Goal: Navigation & Orientation: Find specific page/section

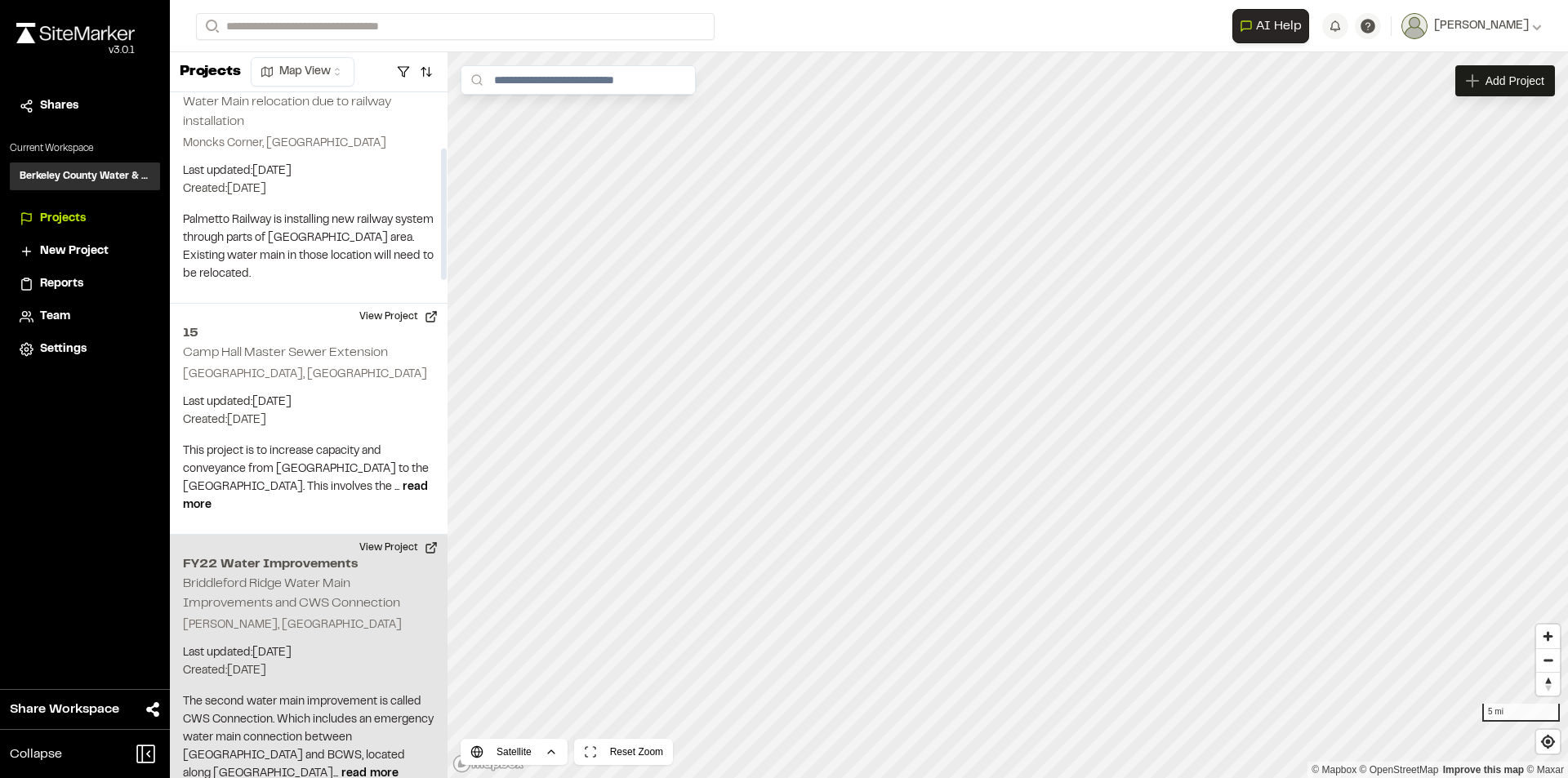
scroll to position [326, 0]
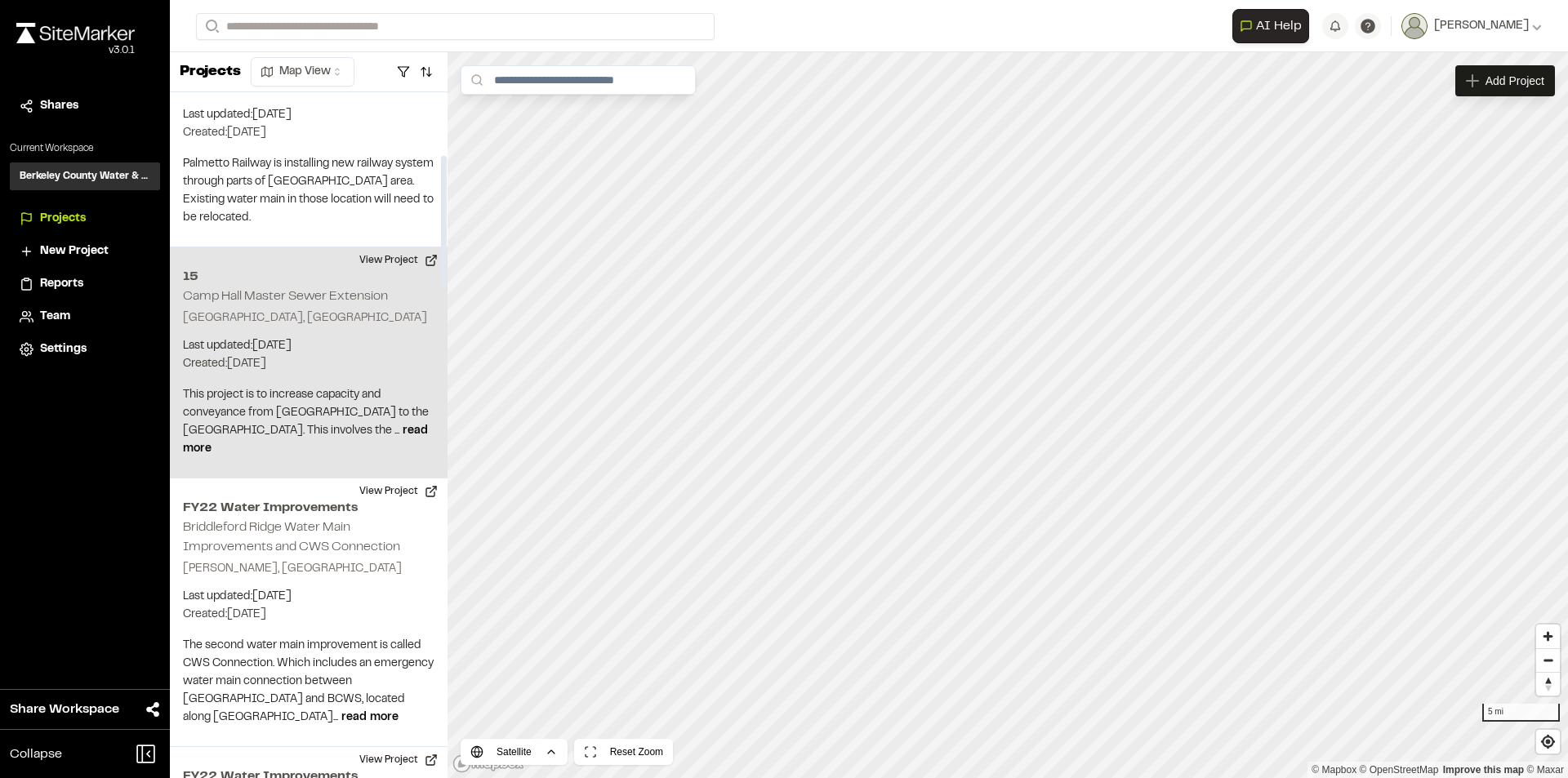
click at [305, 291] on h2 "Camp Hall Master Sewer Extension" at bounding box center [285, 297] width 205 height 12
click at [382, 247] on button "View Project" at bounding box center [399, 260] width 98 height 26
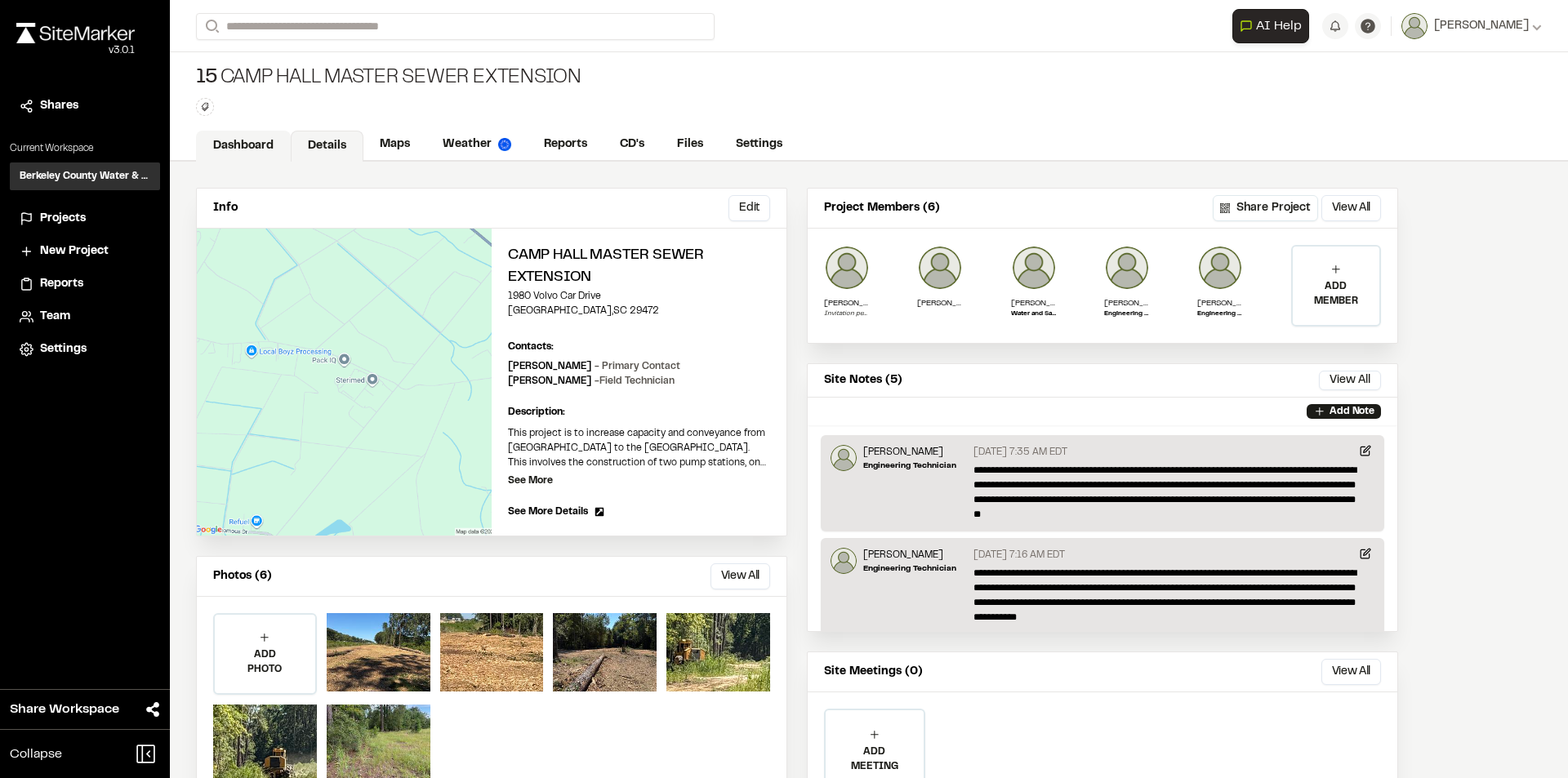
click at [254, 140] on link "Dashboard" at bounding box center [244, 145] width 95 height 31
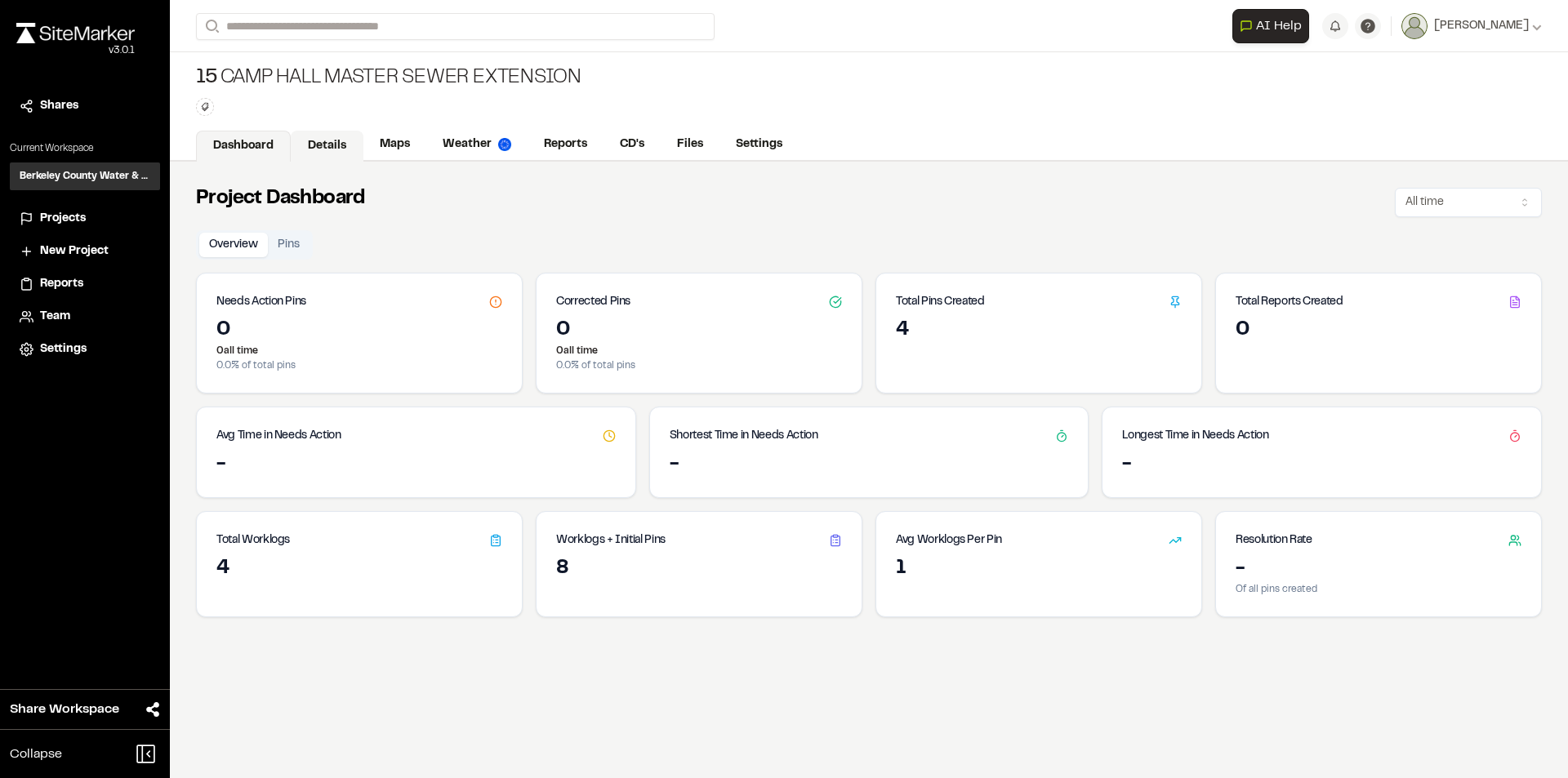
click at [317, 147] on link "Details" at bounding box center [327, 145] width 73 height 31
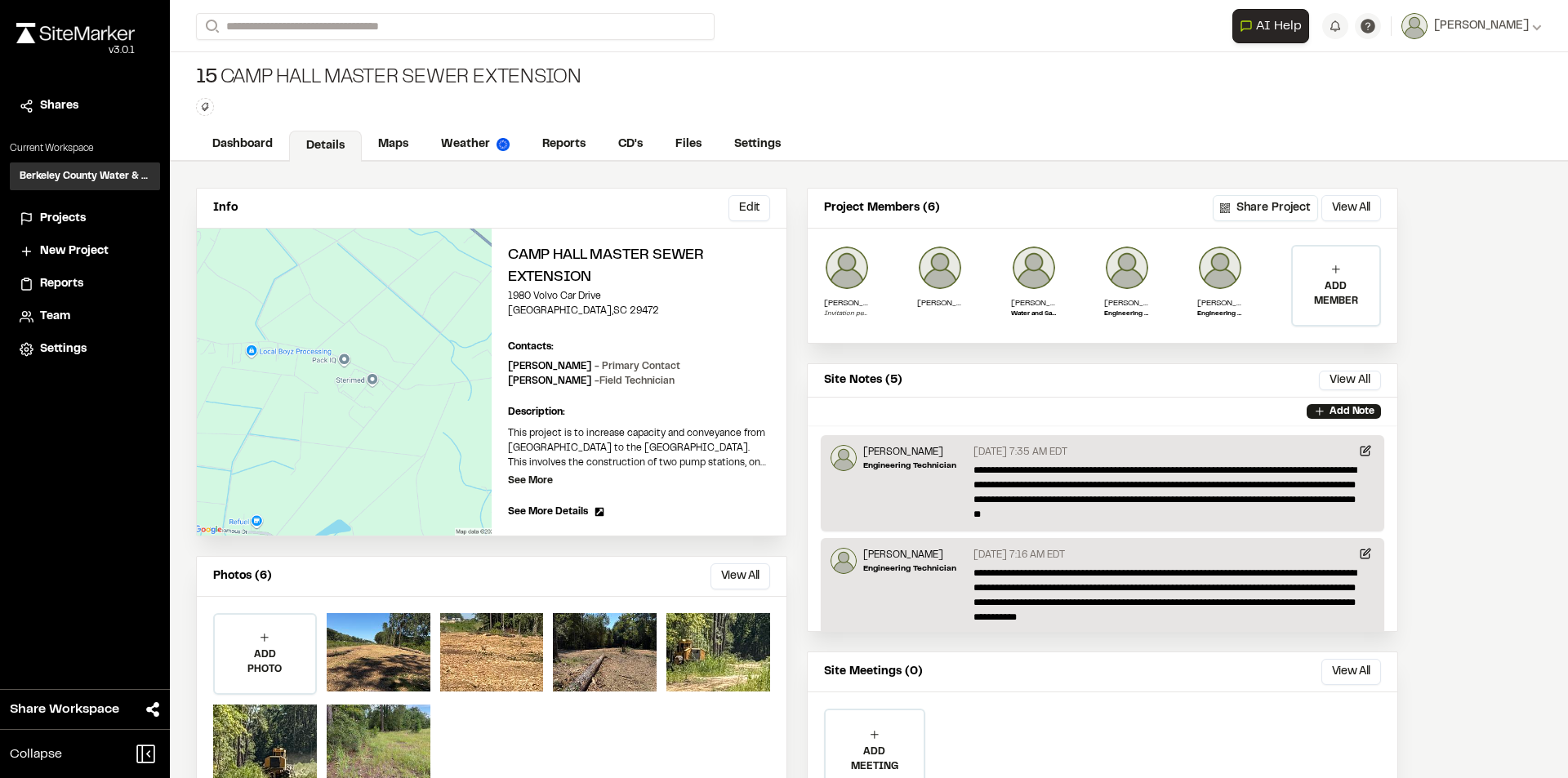
click at [554, 511] on span "See More Details" at bounding box center [547, 511] width 80 height 14
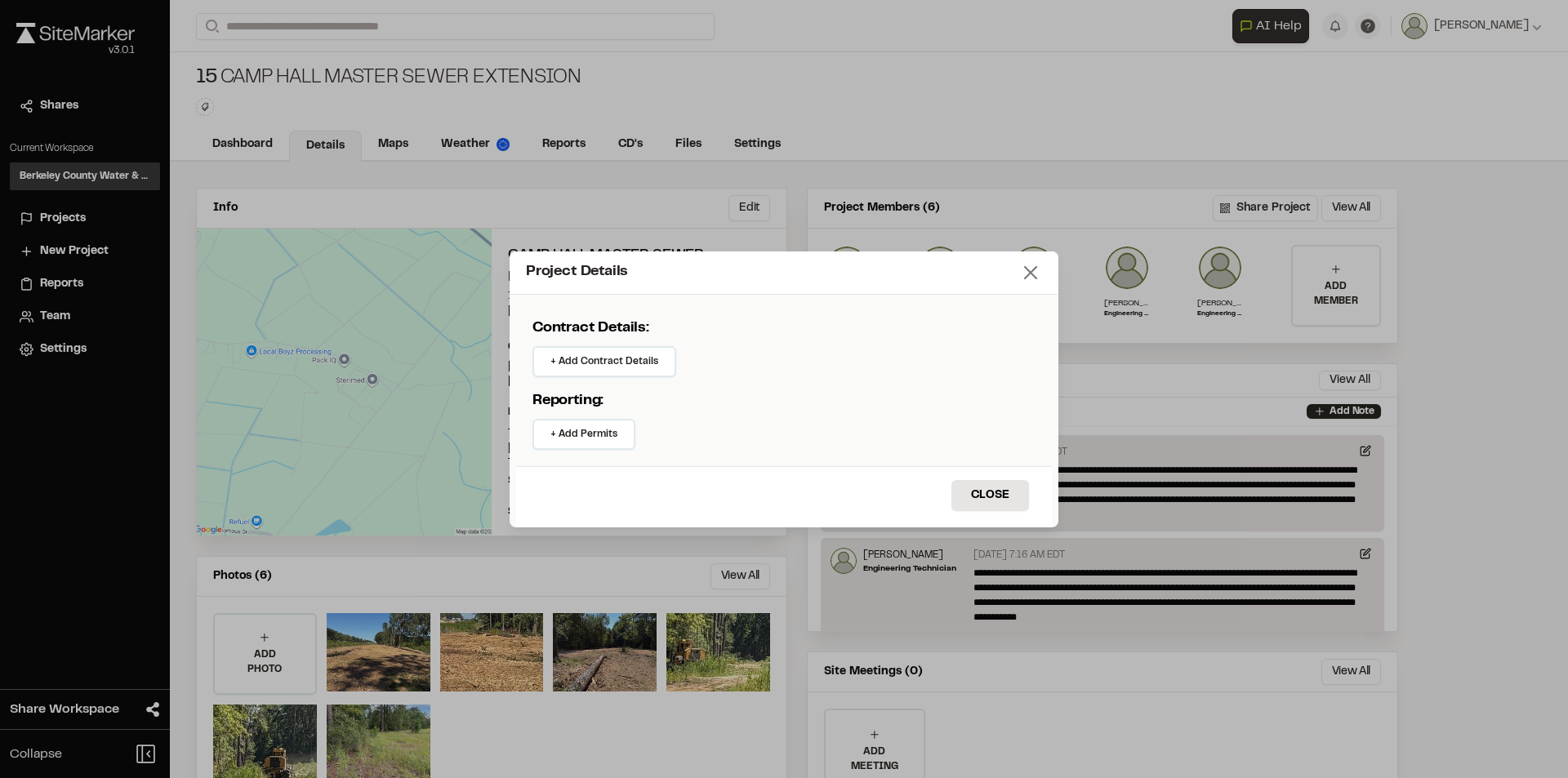
click at [1037, 274] on icon at bounding box center [1030, 272] width 23 height 23
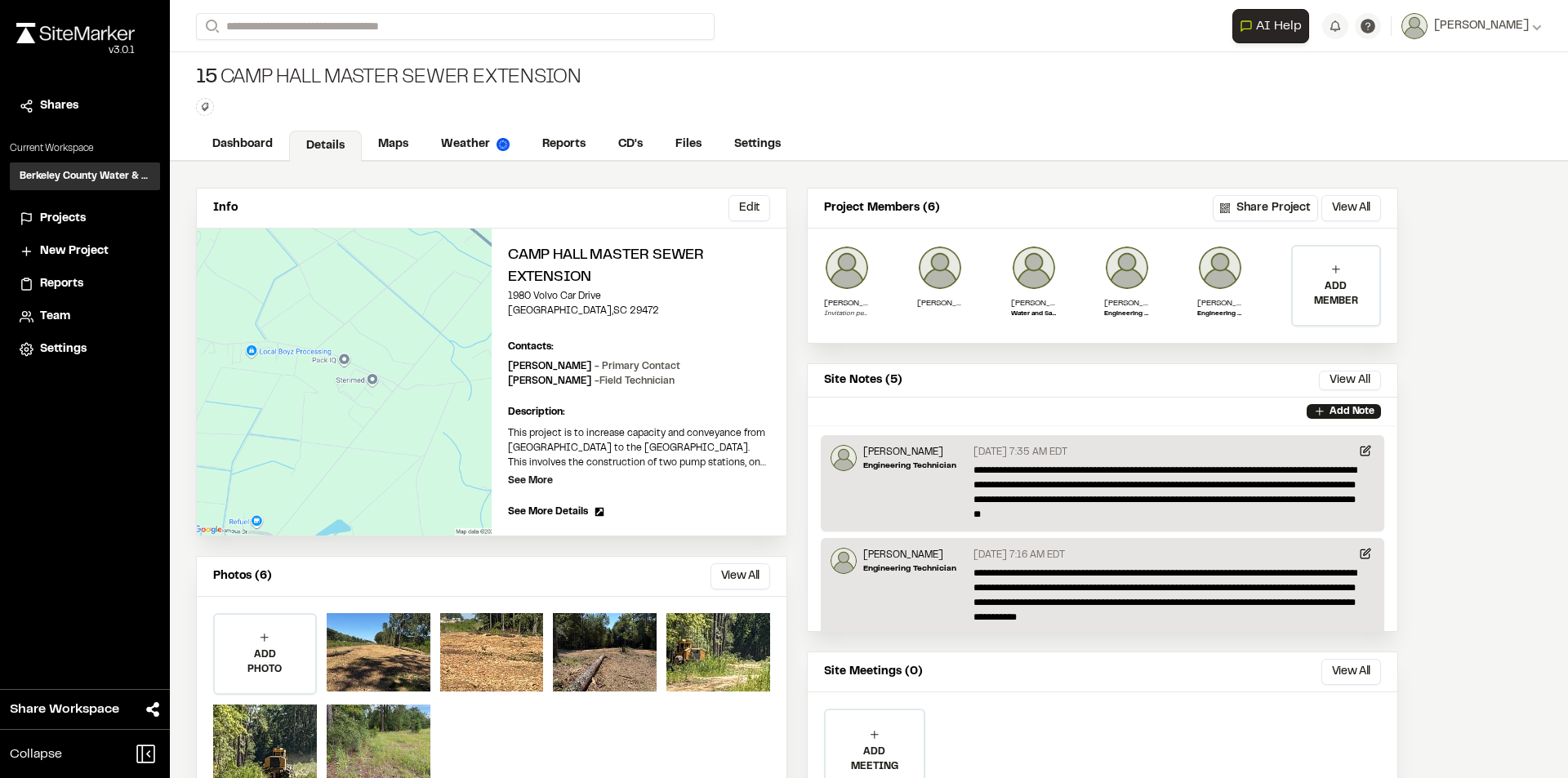
click at [78, 219] on span "Projects" at bounding box center [63, 218] width 46 height 18
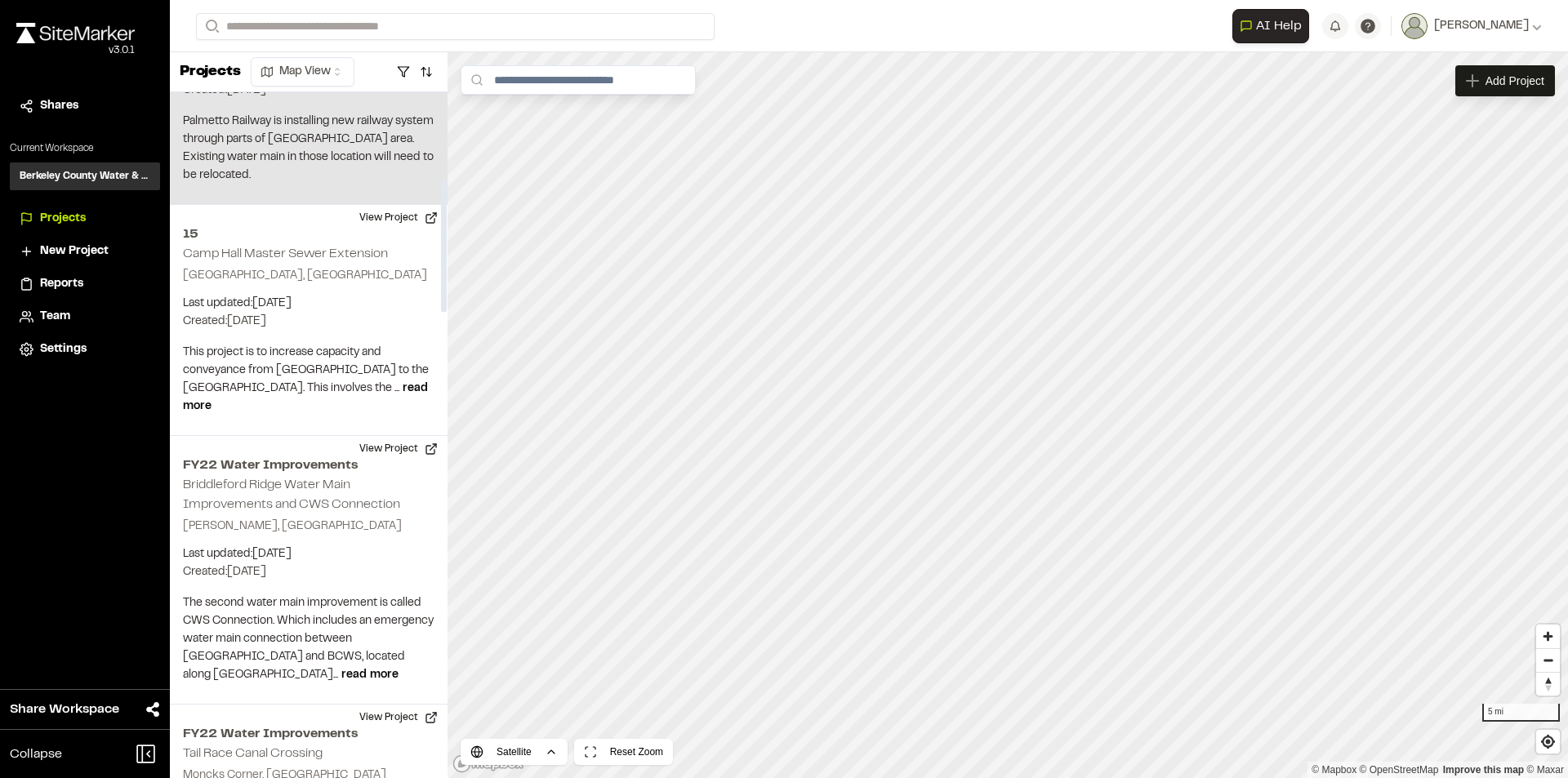
scroll to position [571, 0]
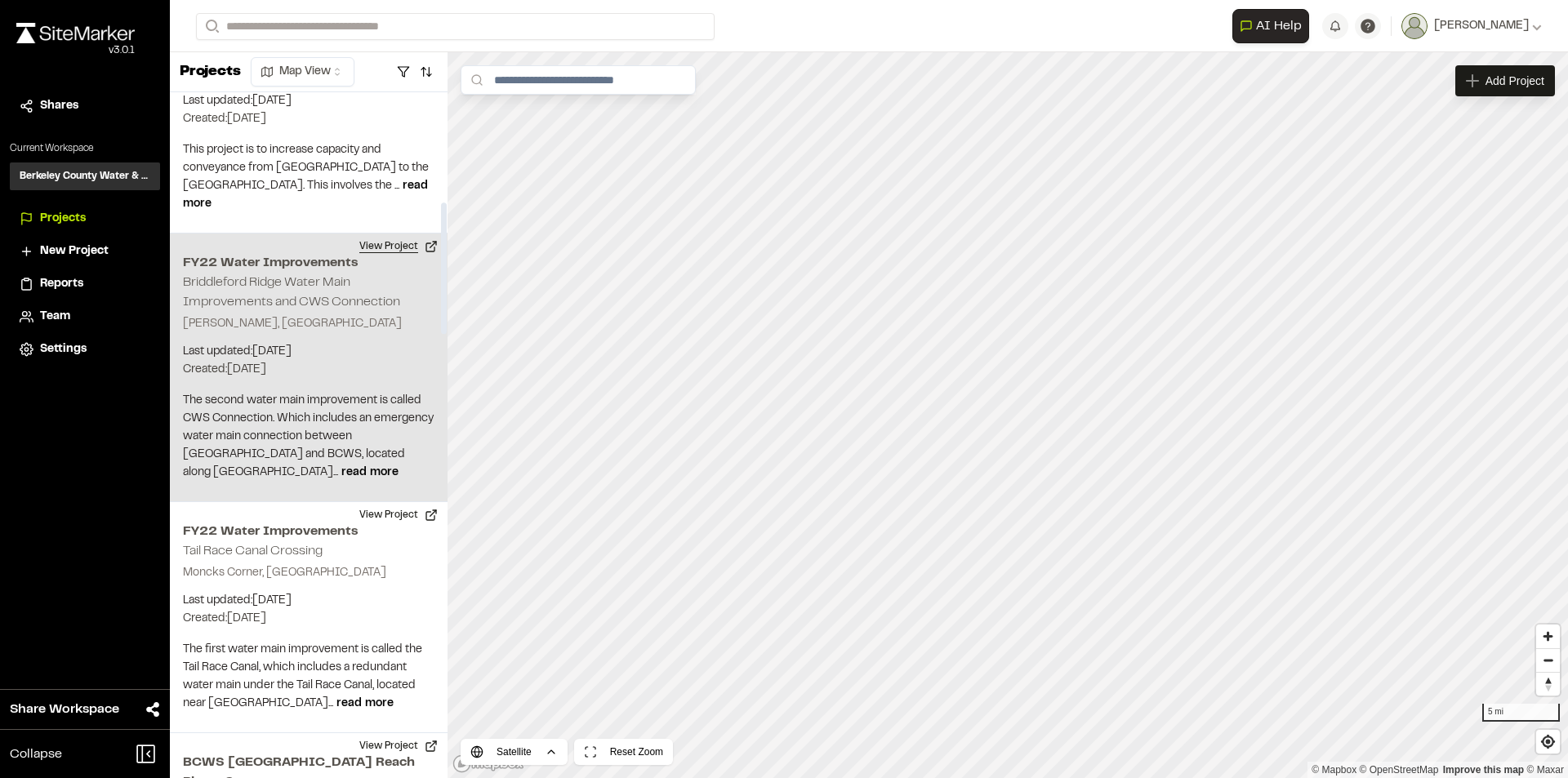
click at [399, 233] on button "View Project" at bounding box center [399, 246] width 98 height 26
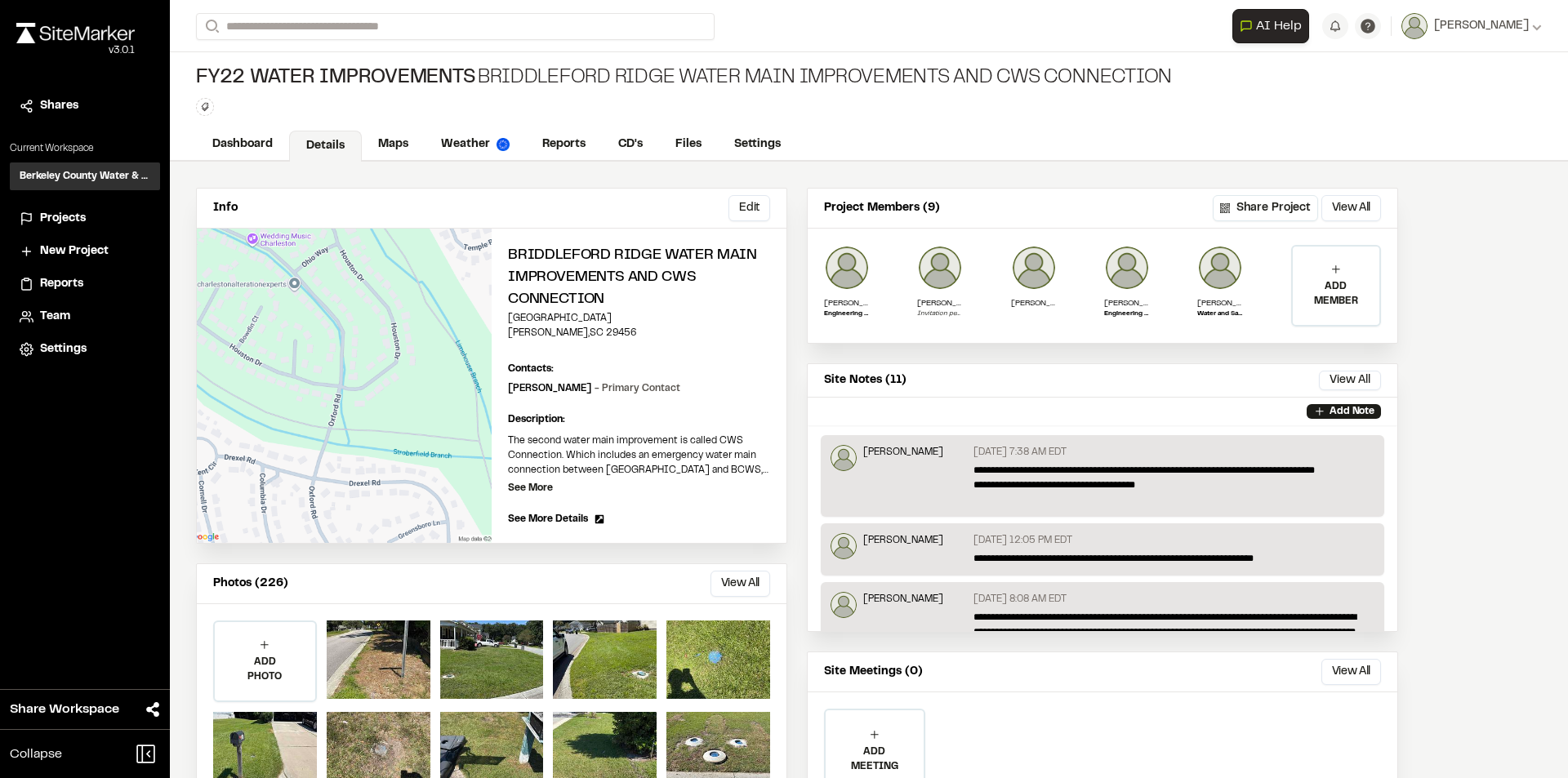
click at [547, 520] on span "See More Details" at bounding box center [547, 518] width 80 height 14
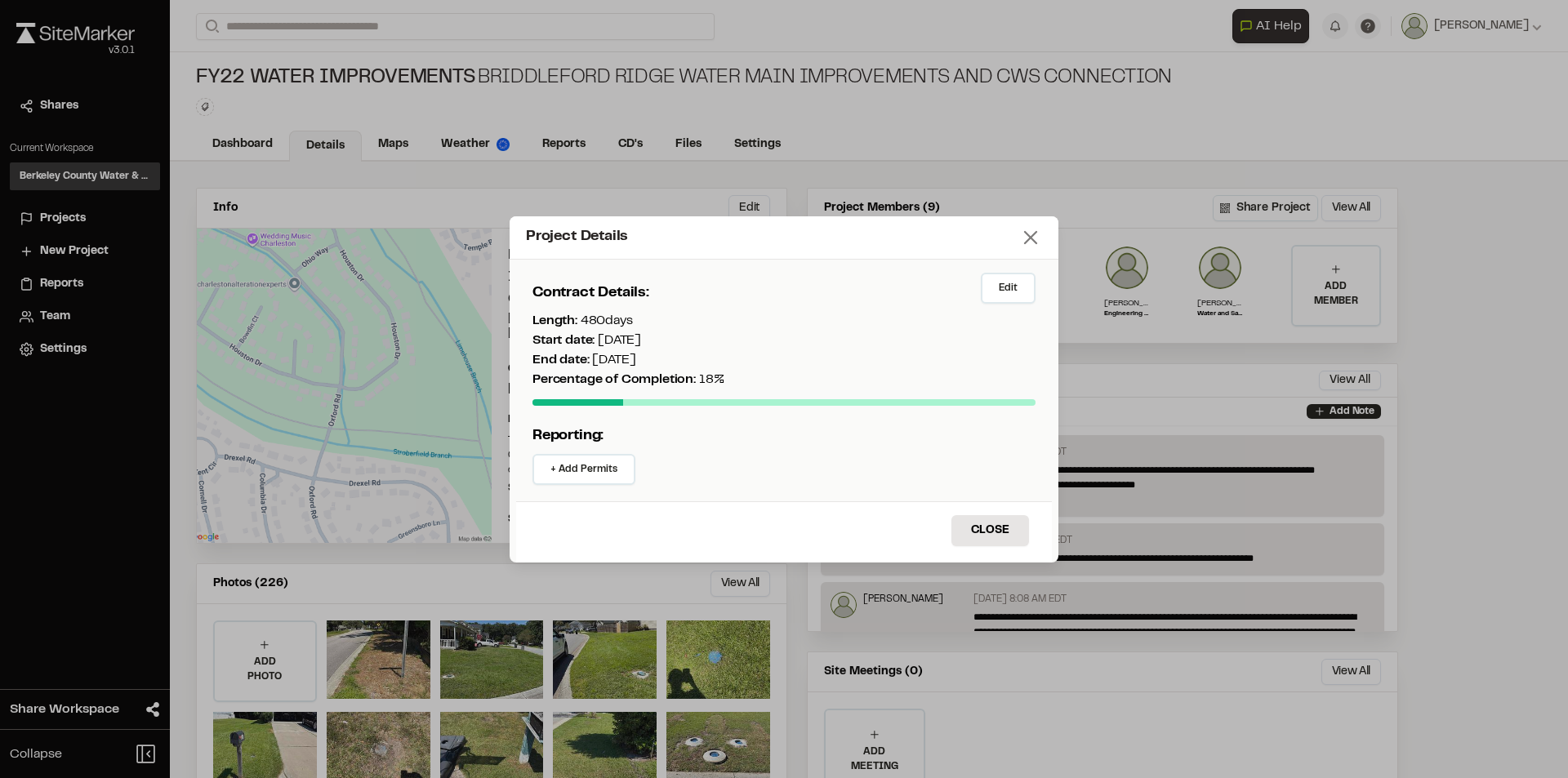
click at [1035, 237] on icon at bounding box center [1030, 237] width 23 height 23
